Goal: Task Accomplishment & Management: Manage account settings

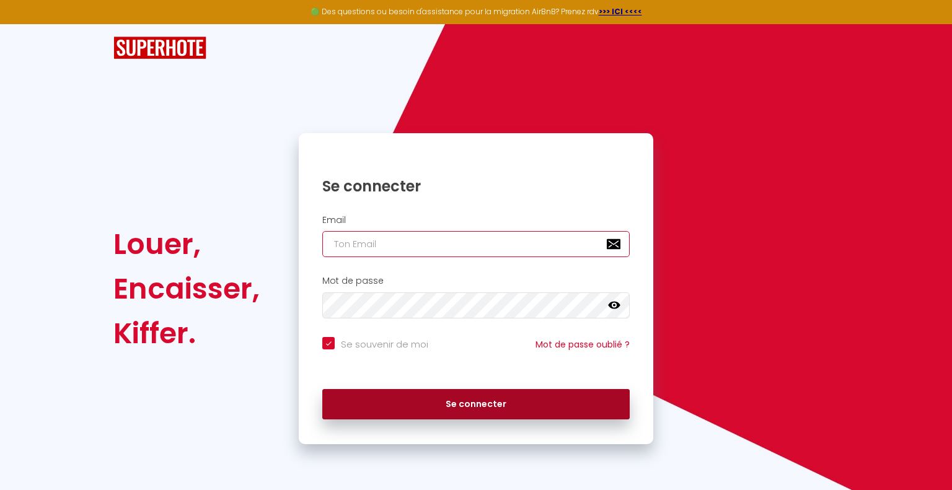
type input "[EMAIL_ADDRESS][DOMAIN_NAME]"
click at [367, 409] on button "Se connecter" at bounding box center [475, 404] width 307 height 31
checkbox input "true"
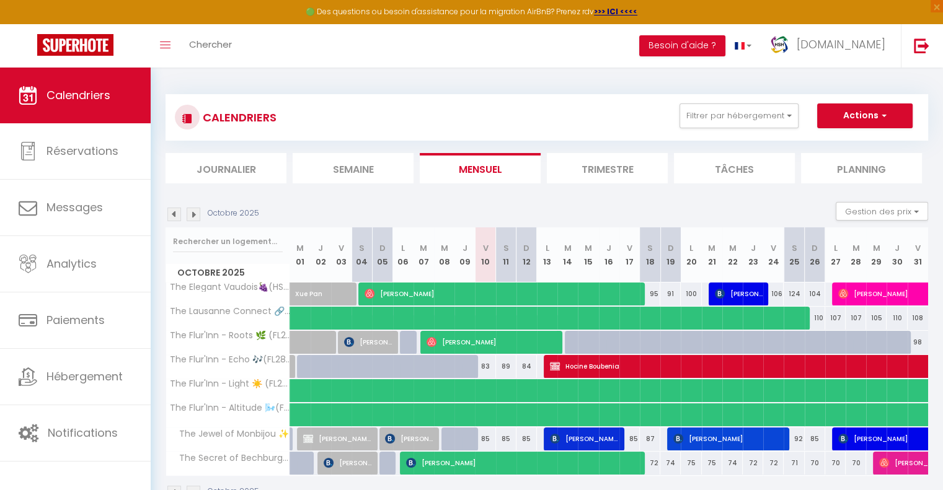
scroll to position [68, 0]
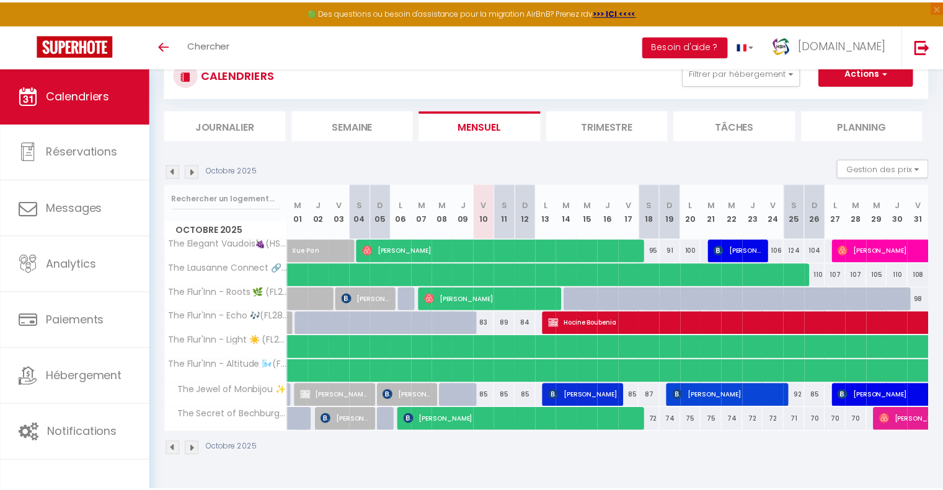
scroll to position [68, 0]
